Goal: Information Seeking & Learning: Understand process/instructions

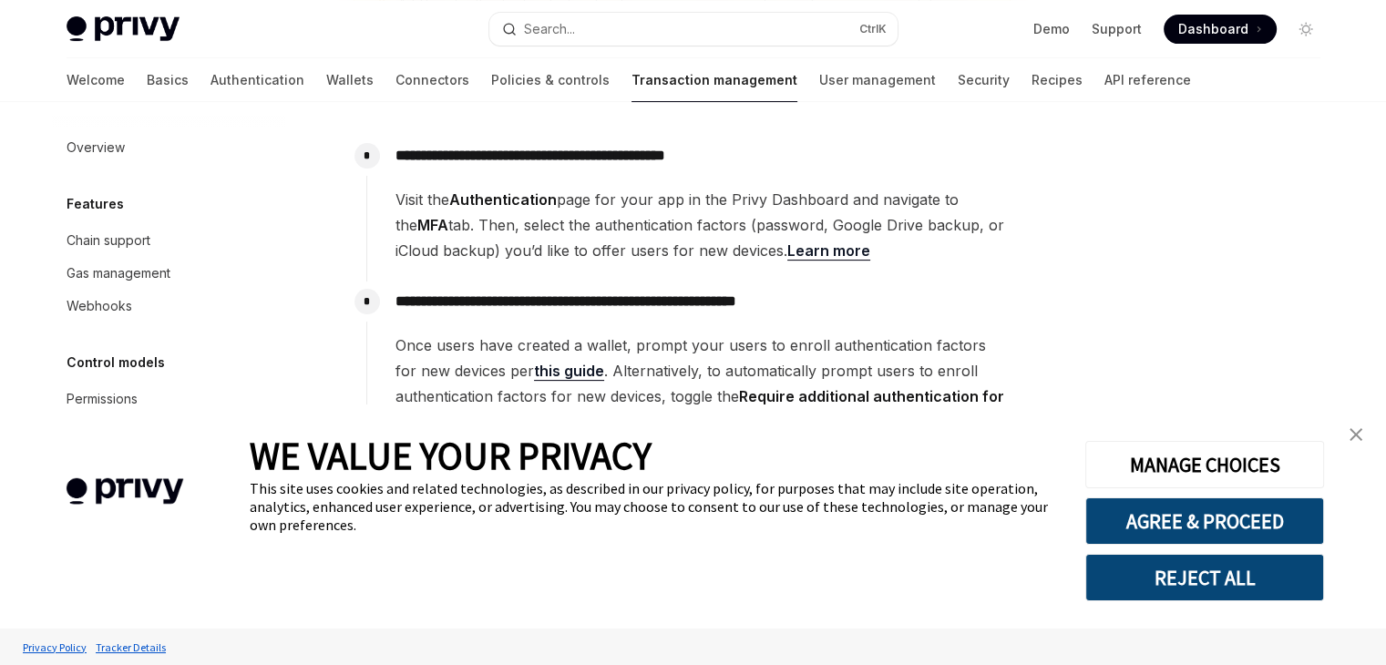
scroll to position [599, 0]
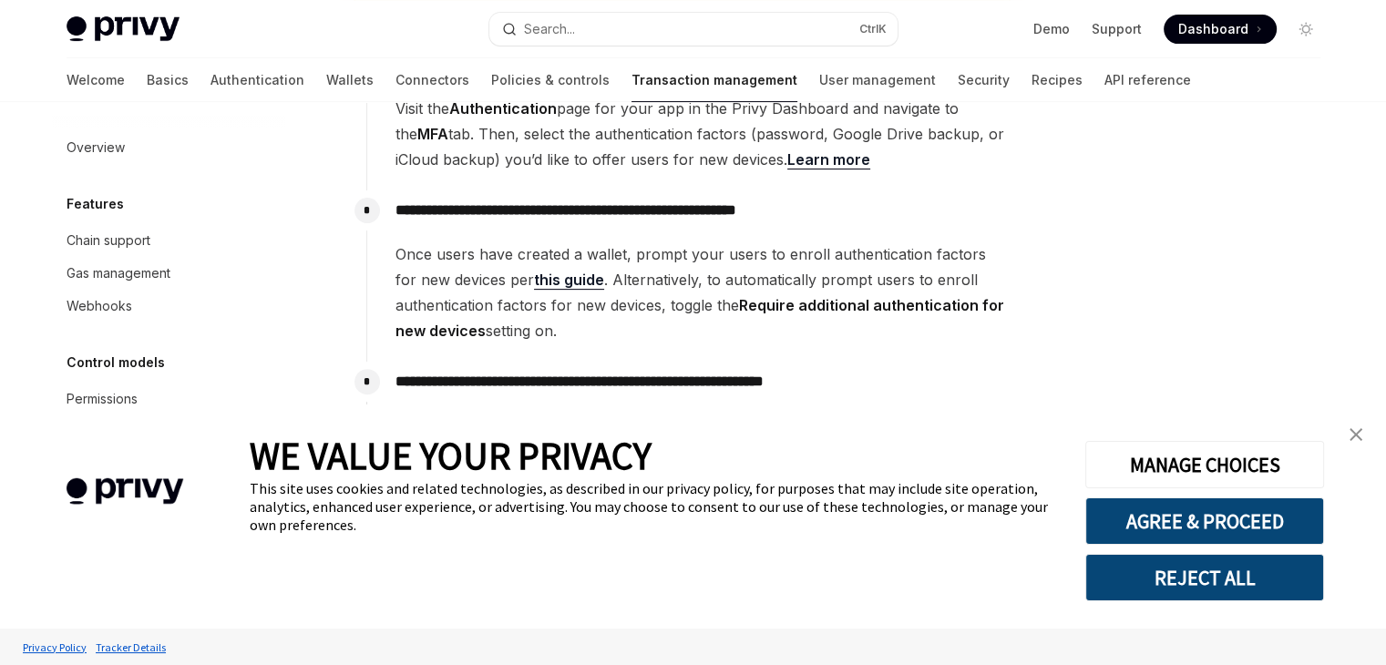
click at [567, 278] on link "this guide" at bounding box center [569, 280] width 70 height 19
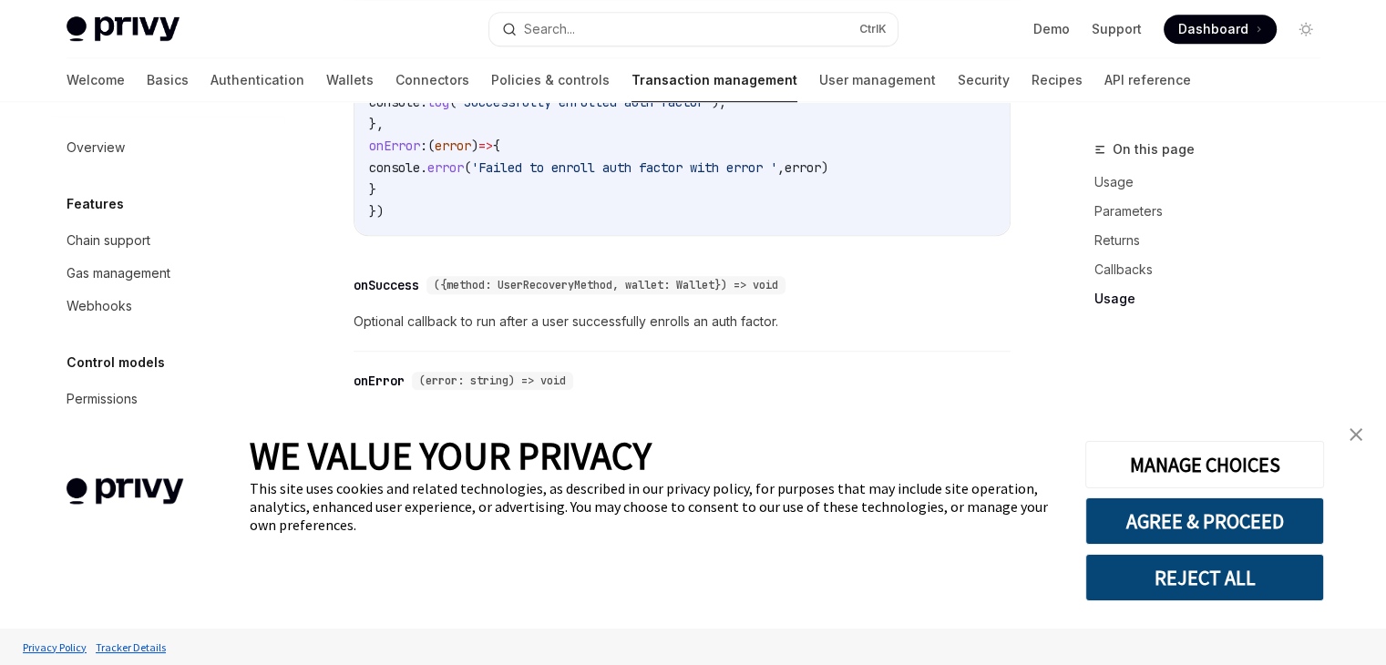
scroll to position [1247, 0]
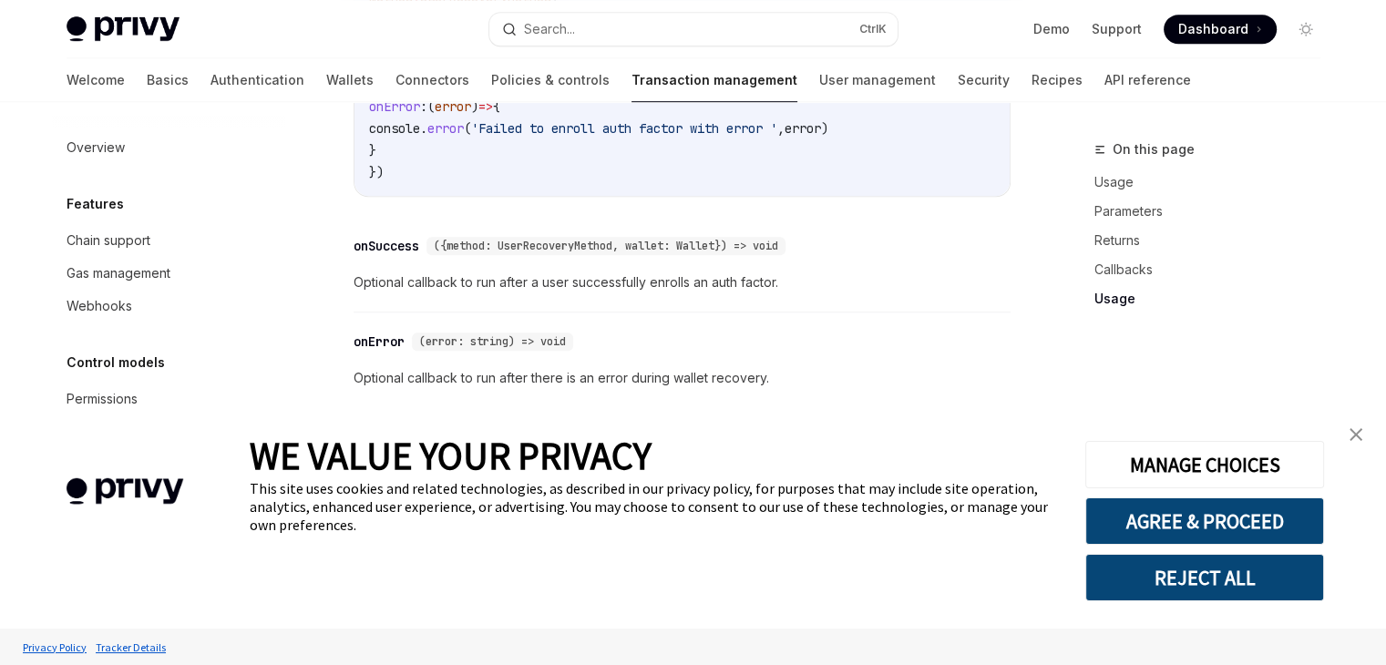
type textarea "*"
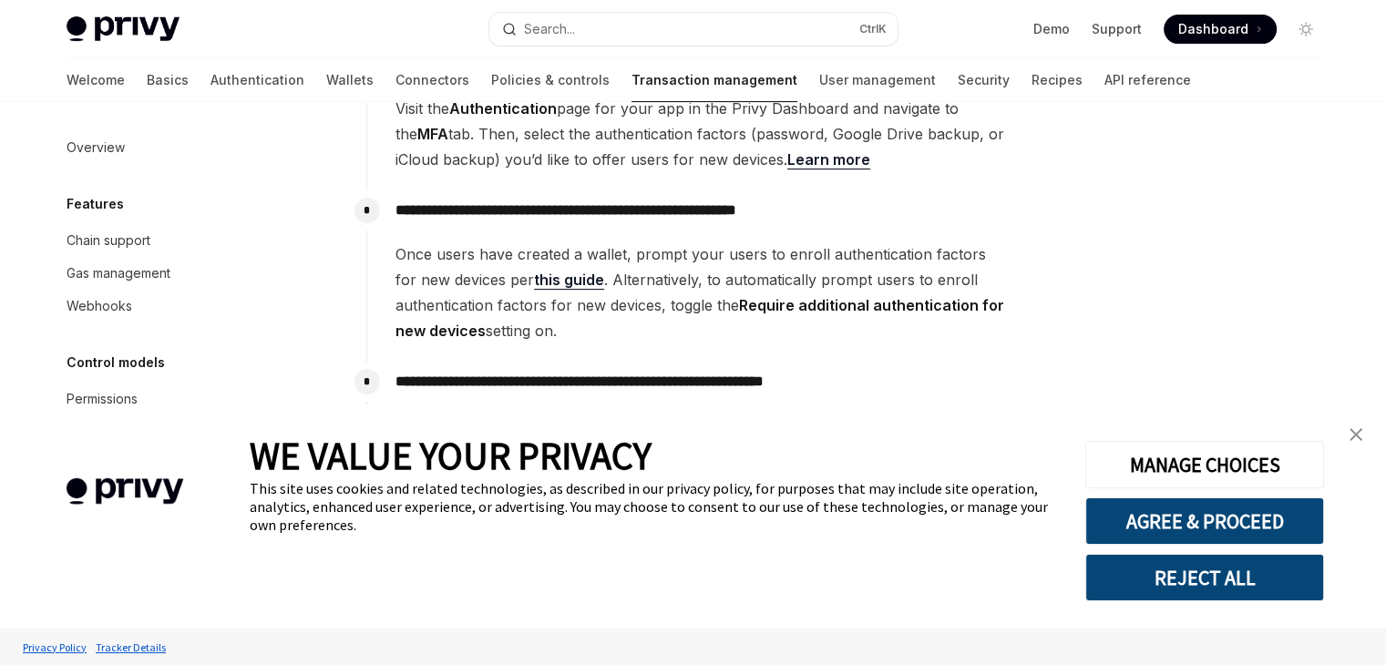
scroll to position [690, 0]
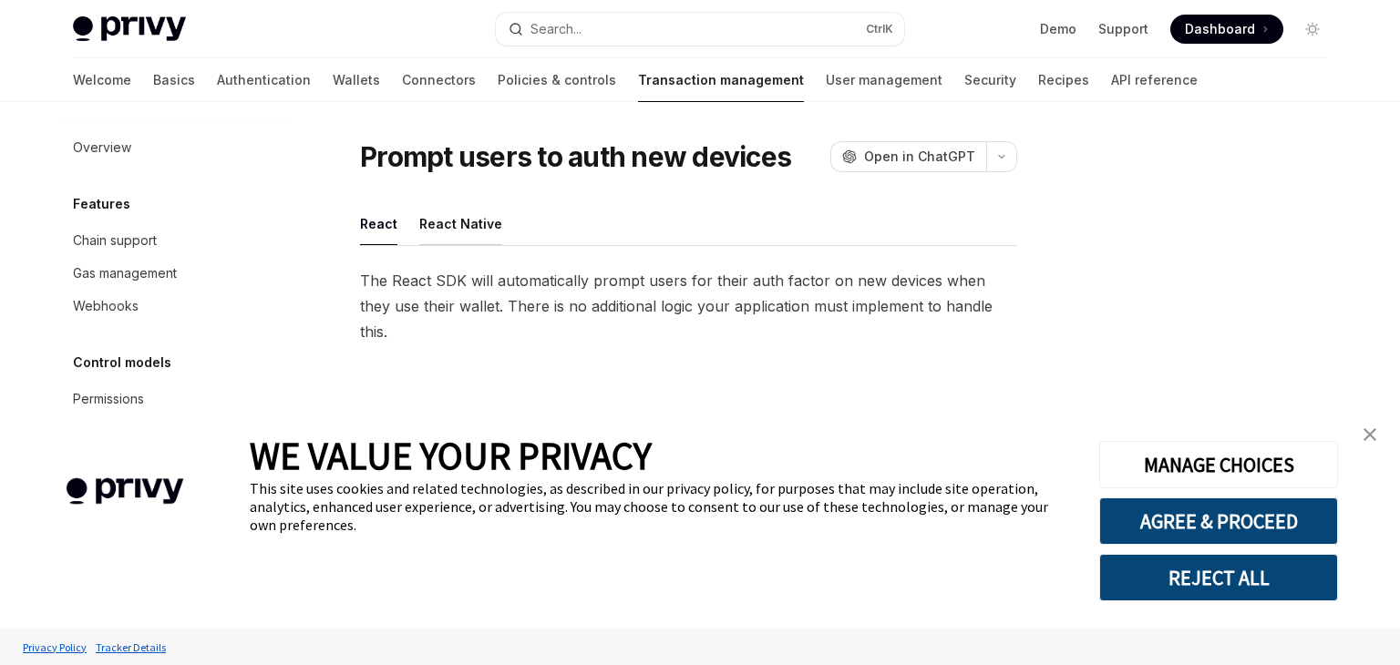
click at [465, 218] on button "React Native" at bounding box center [460, 223] width 83 height 43
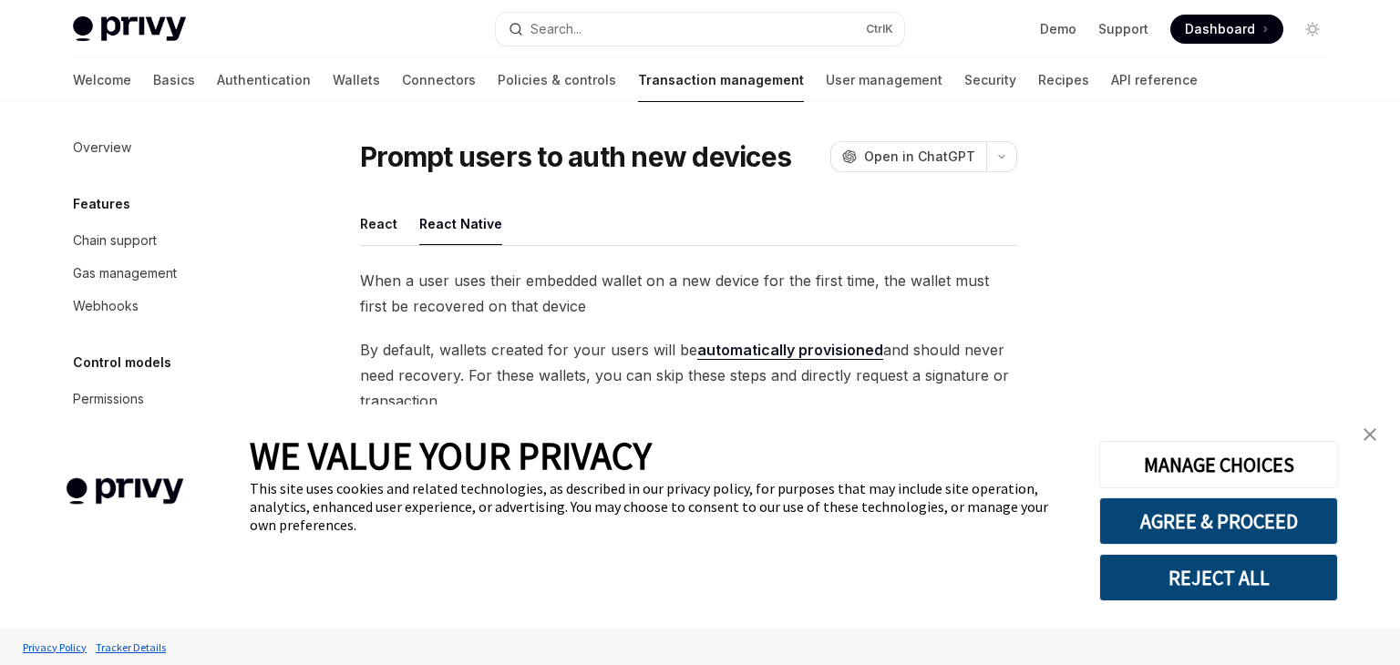
type textarea "*"
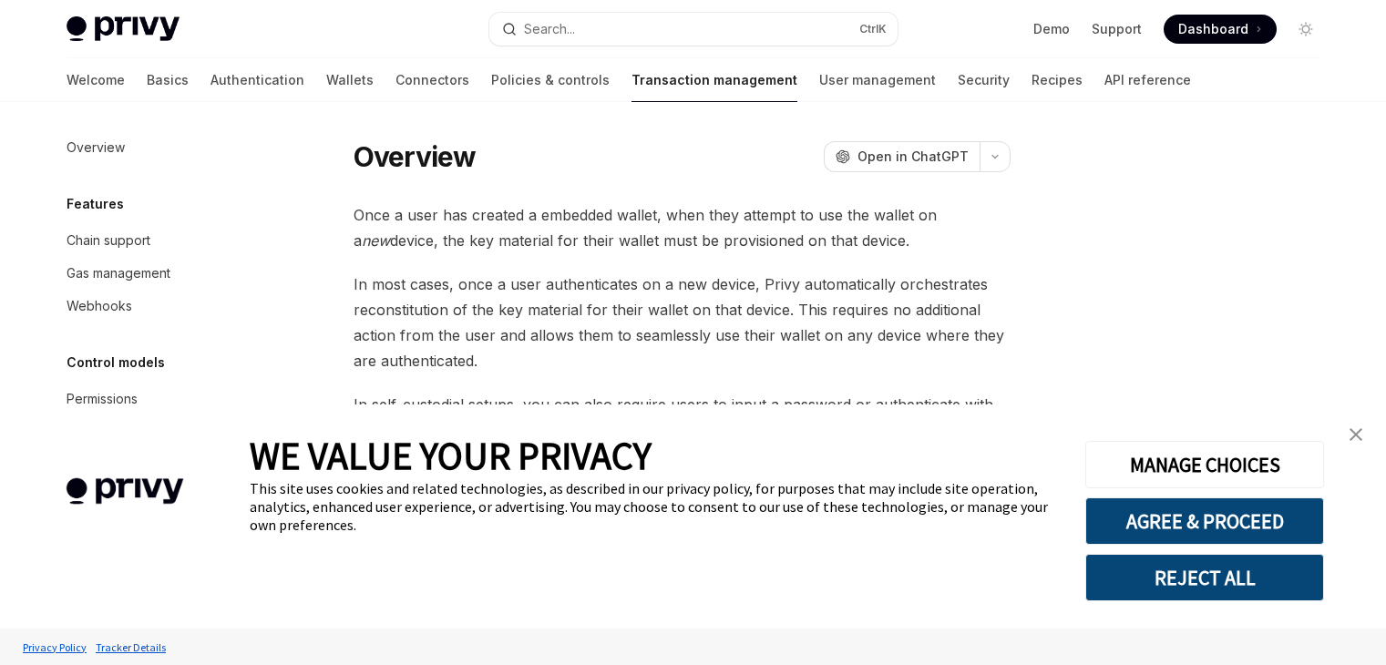
type textarea "*"
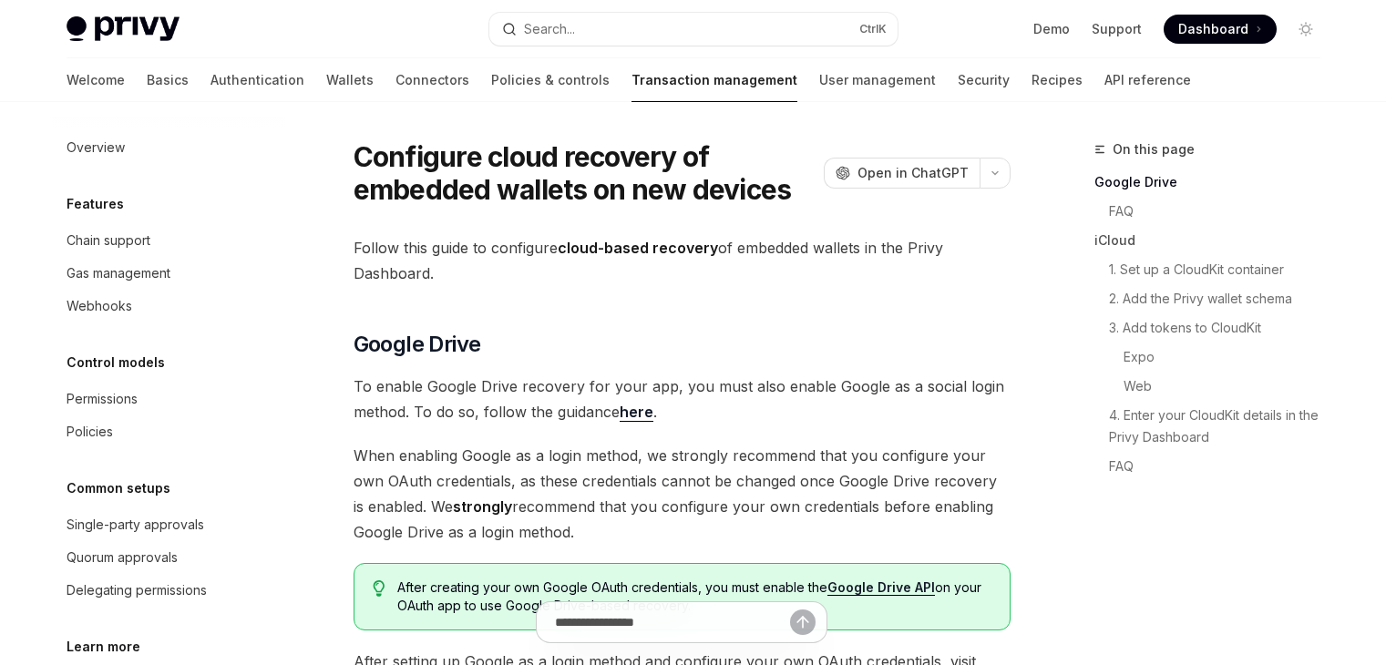
type textarea "*"
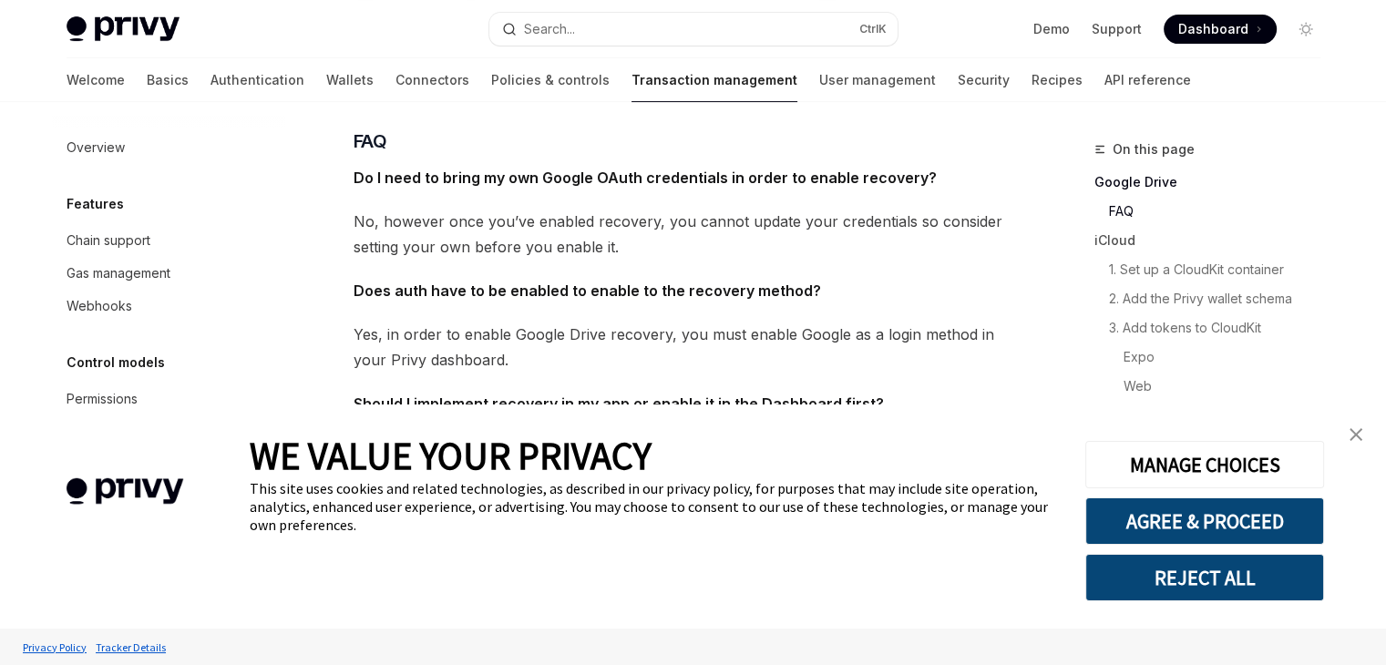
scroll to position [547, 0]
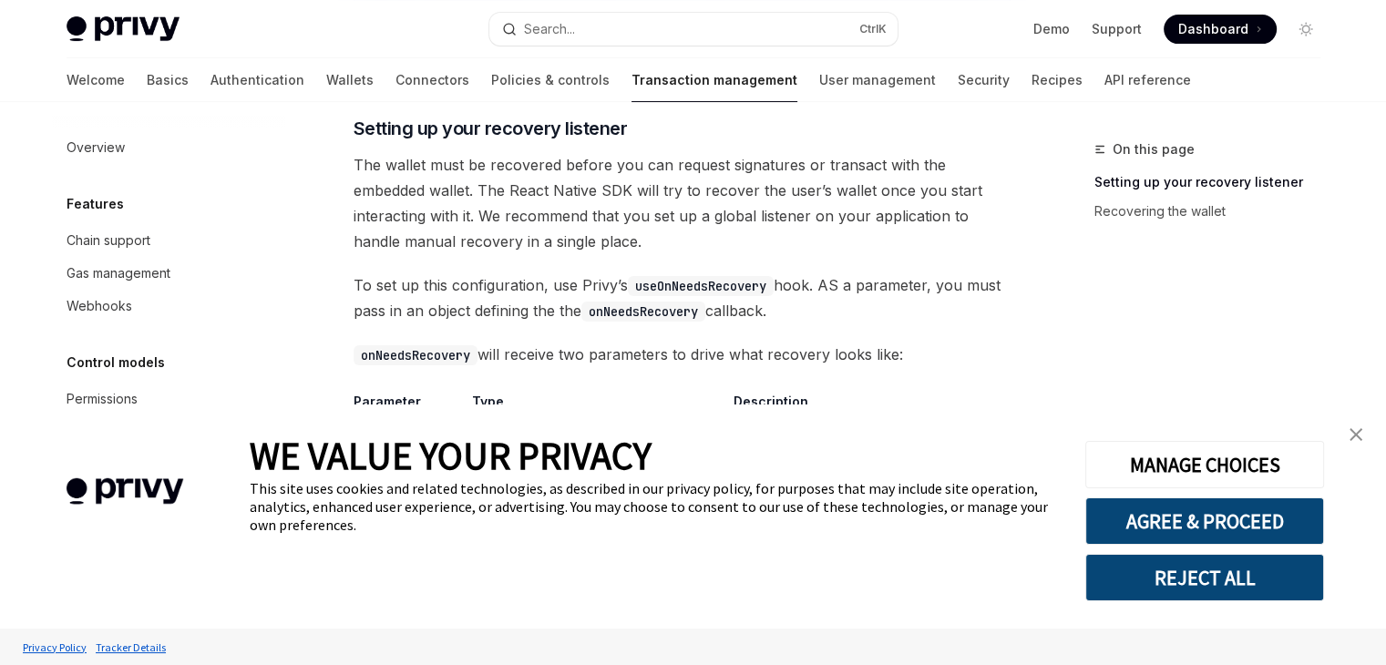
type textarea "*"
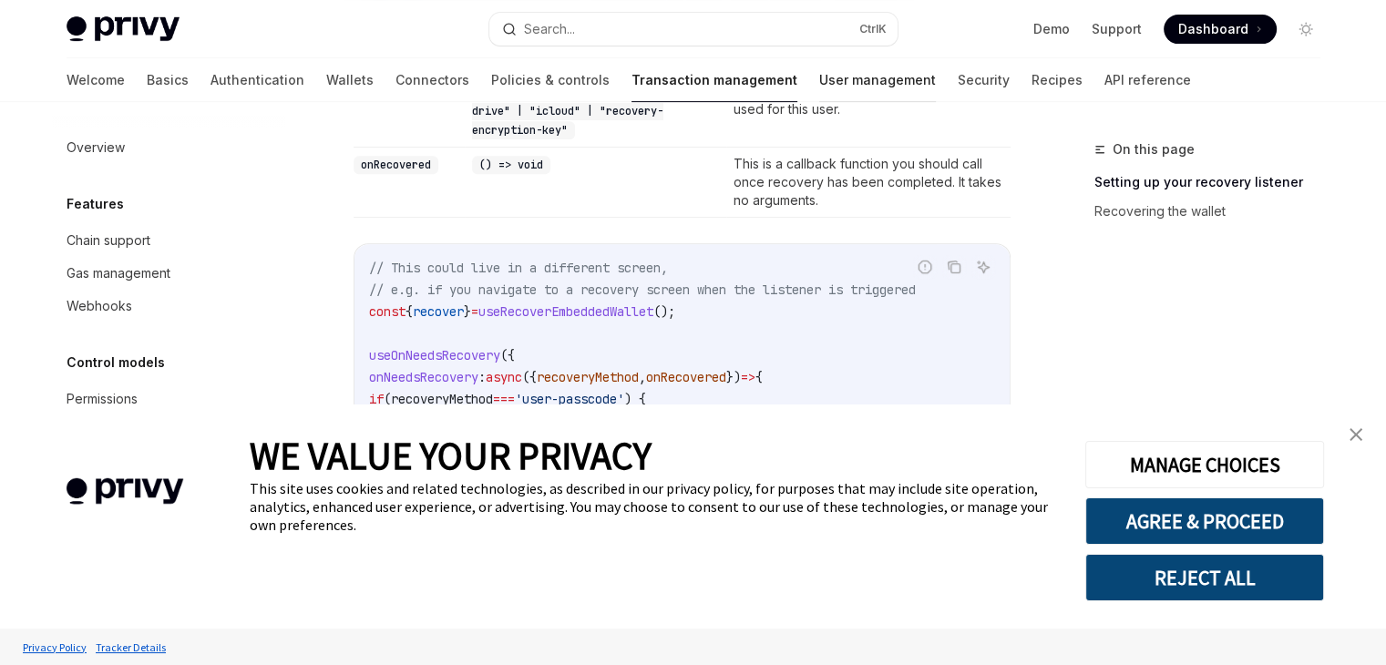
scroll to position [811, 0]
